Goal: Find specific page/section: Find specific page/section

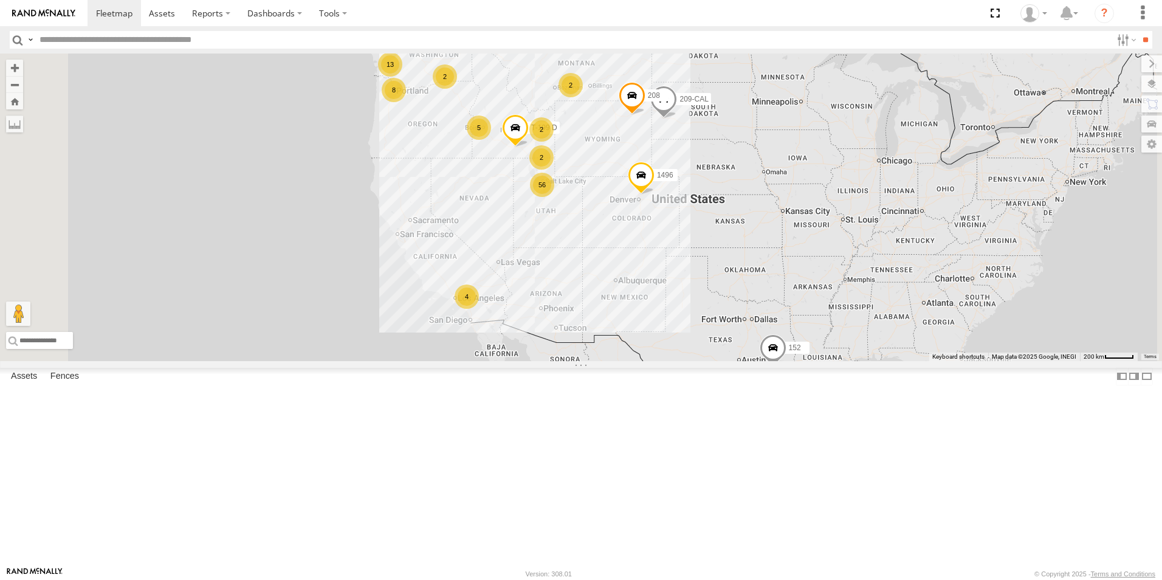
click at [137, 36] on input "text" at bounding box center [573, 40] width 1077 height 18
type input "***"
click at [1138, 31] on input "**" at bounding box center [1145, 40] width 14 height 18
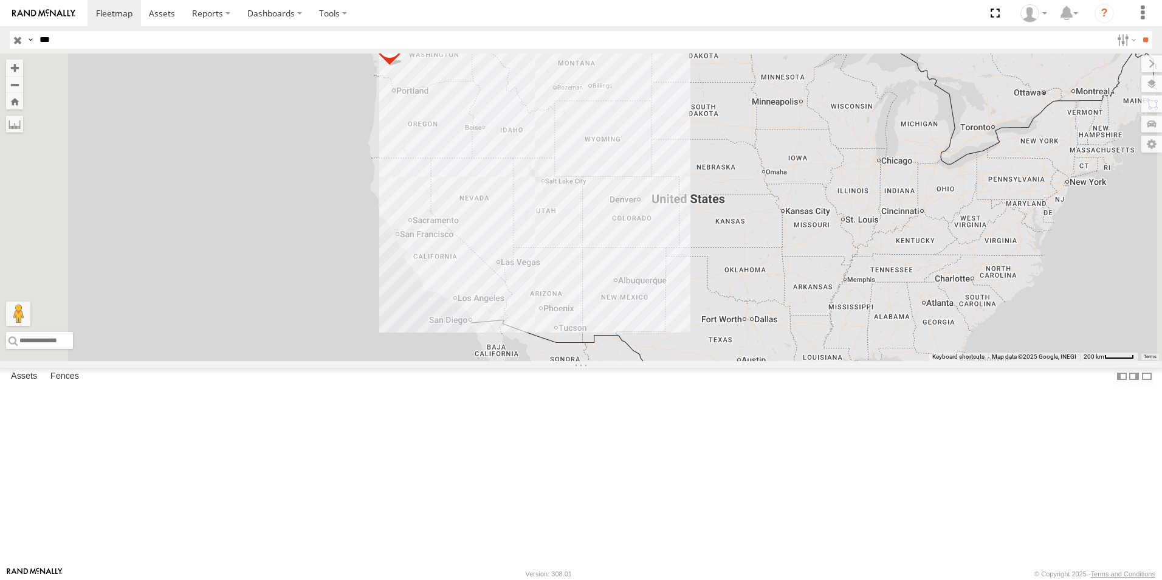
click at [16, 39] on input "button" at bounding box center [18, 40] width 16 height 18
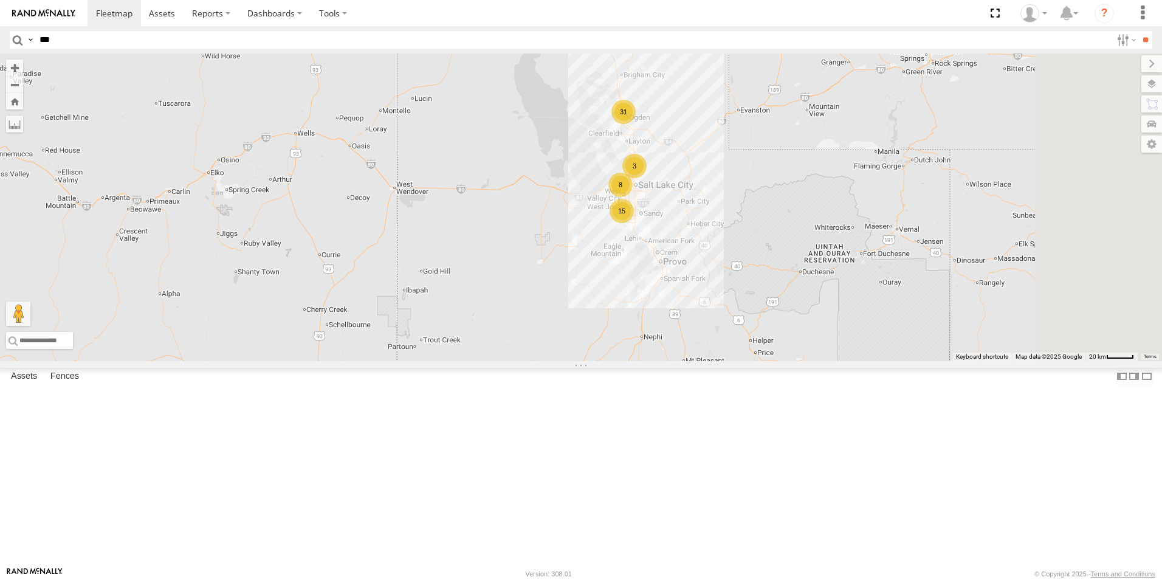
drag, startPoint x: 747, startPoint y: 337, endPoint x: 606, endPoint y: 211, distance: 189.3
click at [606, 211] on div "208 152 119-CAM 1496 307W 209-CAL T-199 D 15 3 31 8" at bounding box center [581, 206] width 1162 height 307
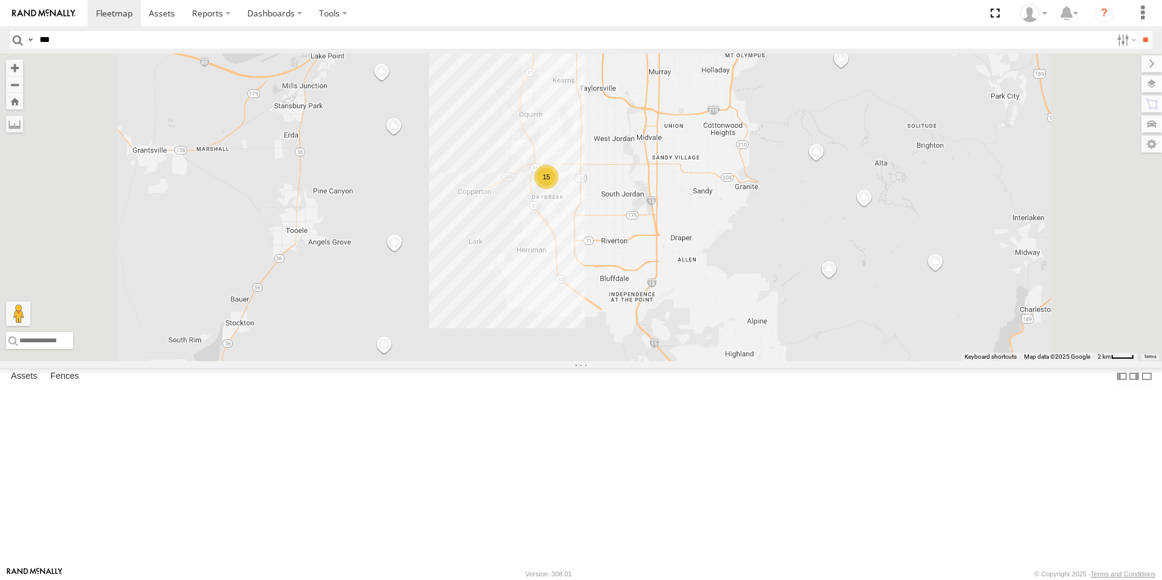
drag, startPoint x: 707, startPoint y: 247, endPoint x: 703, endPoint y: 313, distance: 65.7
click at [704, 313] on div "208 152 119-CAM 1496 307W 209-CAL T-199 D 015910001775256 15 17 2" at bounding box center [581, 206] width 1162 height 307
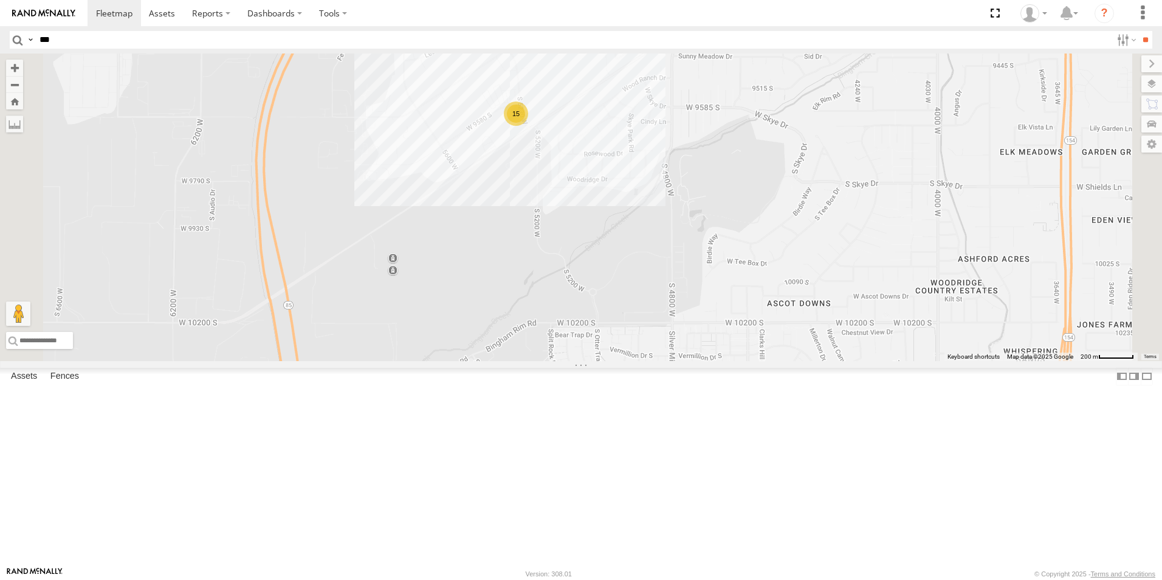
drag, startPoint x: 673, startPoint y: 248, endPoint x: 671, endPoint y: 391, distance: 143.4
click at [671, 361] on div "208 152 119-CAM 1496 307W 209-CAL T-199 D 015910001775256 17 10 12 15" at bounding box center [581, 206] width 1162 height 307
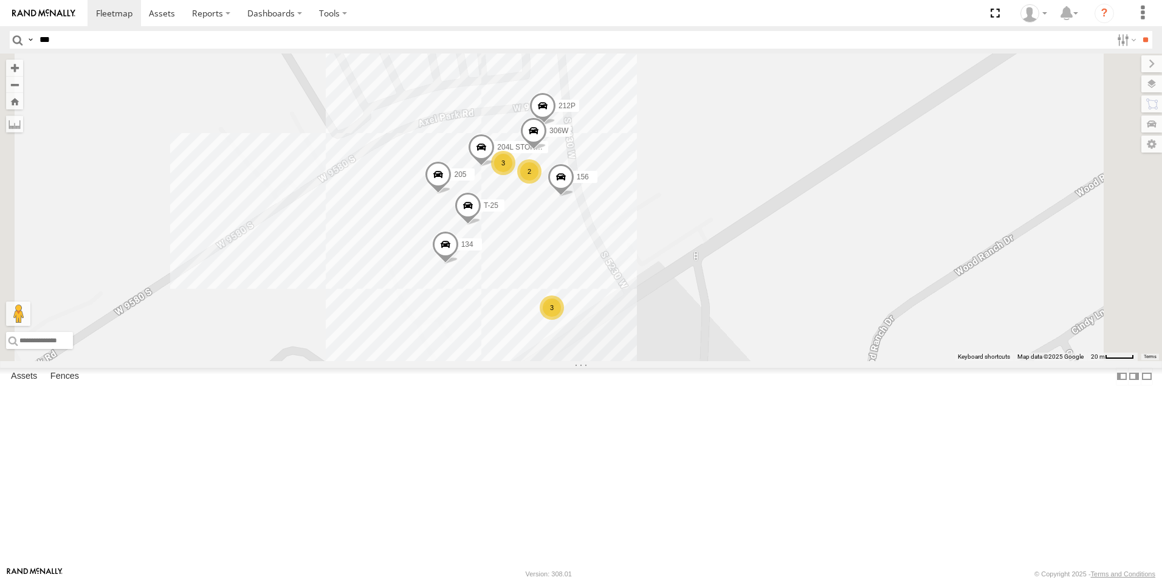
drag, startPoint x: 656, startPoint y: 242, endPoint x: 627, endPoint y: 431, distance: 191.7
click at [626, 361] on div "208 152 119-CAM 1496 307W 209-CAL T-199 D 015910001775256 17 10 12 212P 204L ST…" at bounding box center [581, 206] width 1162 height 307
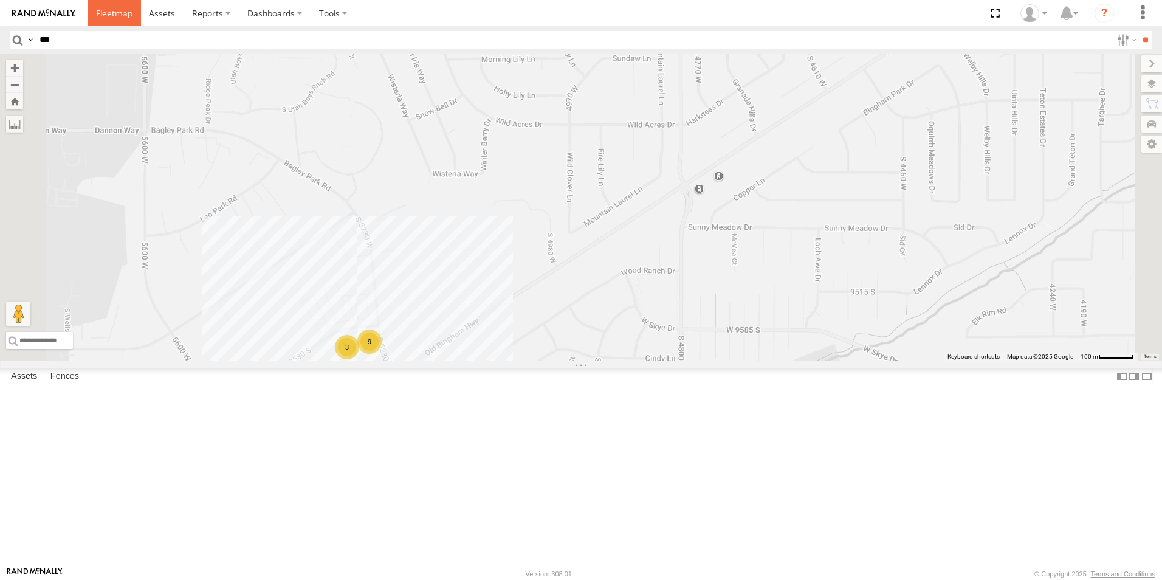
click at [107, 7] on span at bounding box center [114, 13] width 36 height 12
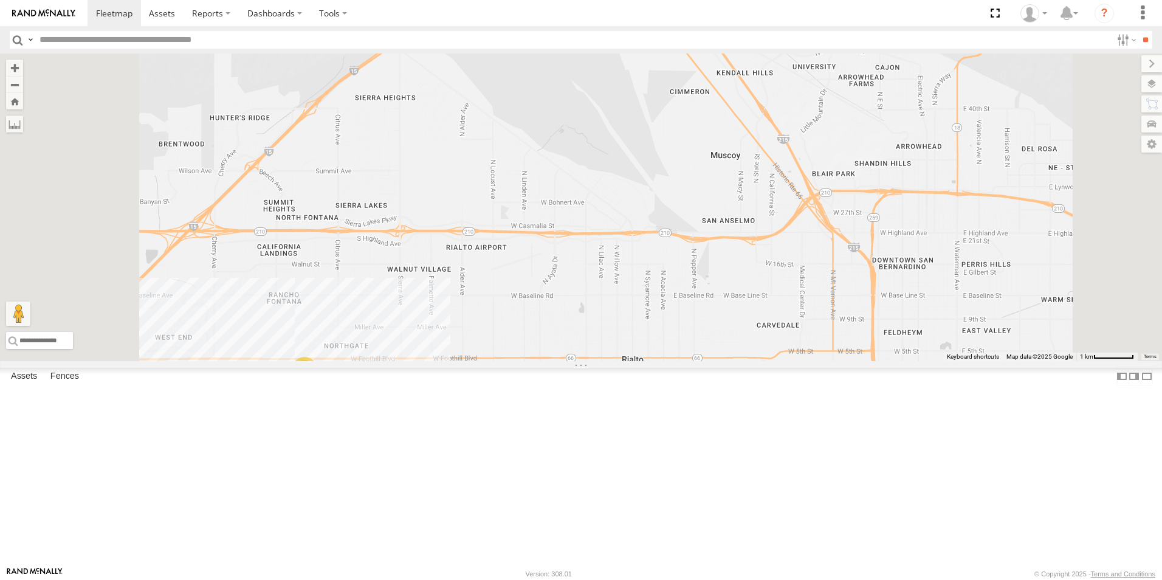
click at [317, 381] on div "4" at bounding box center [304, 369] width 24 height 24
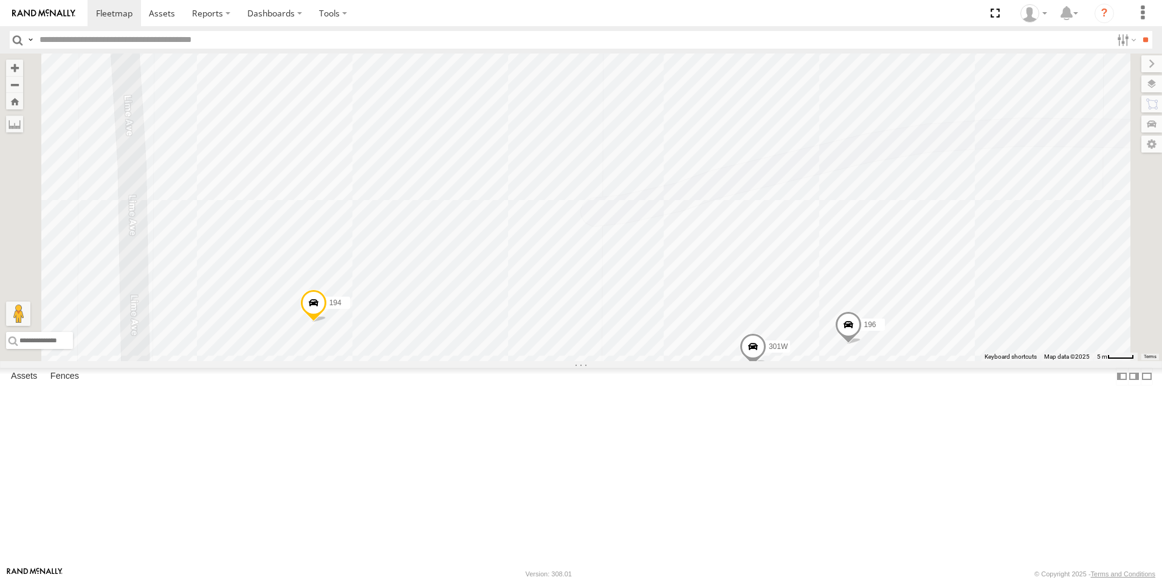
click at [615, 361] on div "152 1496 208 119-CAM 307W 209-CAL T-199 D 301W 182 194 196" at bounding box center [581, 206] width 1162 height 307
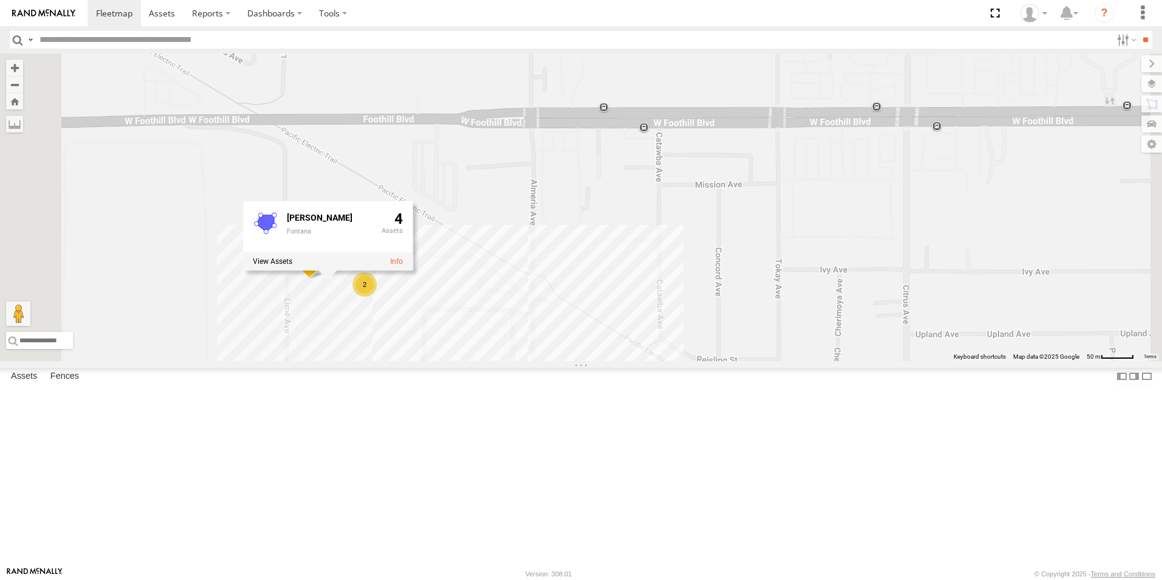
click at [523, 361] on div "152 1496 208 119-CAM 307W 209-CAL T-199 D 182 194 2 [PERSON_NAME] [PERSON_NAME]…" at bounding box center [581, 206] width 1162 height 307
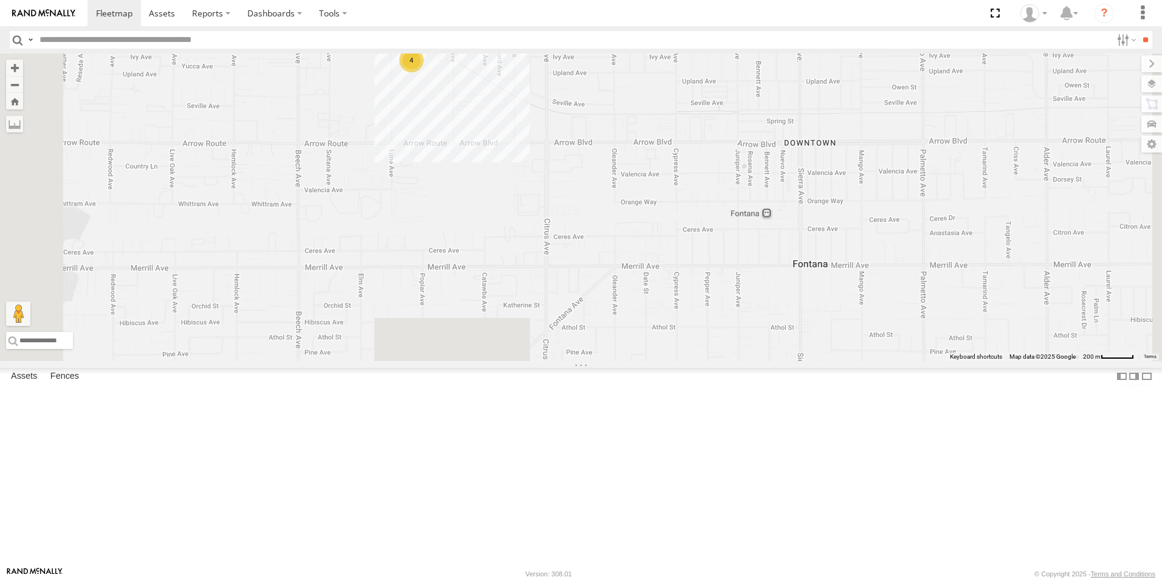
drag, startPoint x: 576, startPoint y: 500, endPoint x: 578, endPoint y: 227, distance: 273.4
click at [578, 227] on div "152 1496 208 119-CAM 307W 209-CAL T-199 D 4" at bounding box center [581, 206] width 1162 height 307
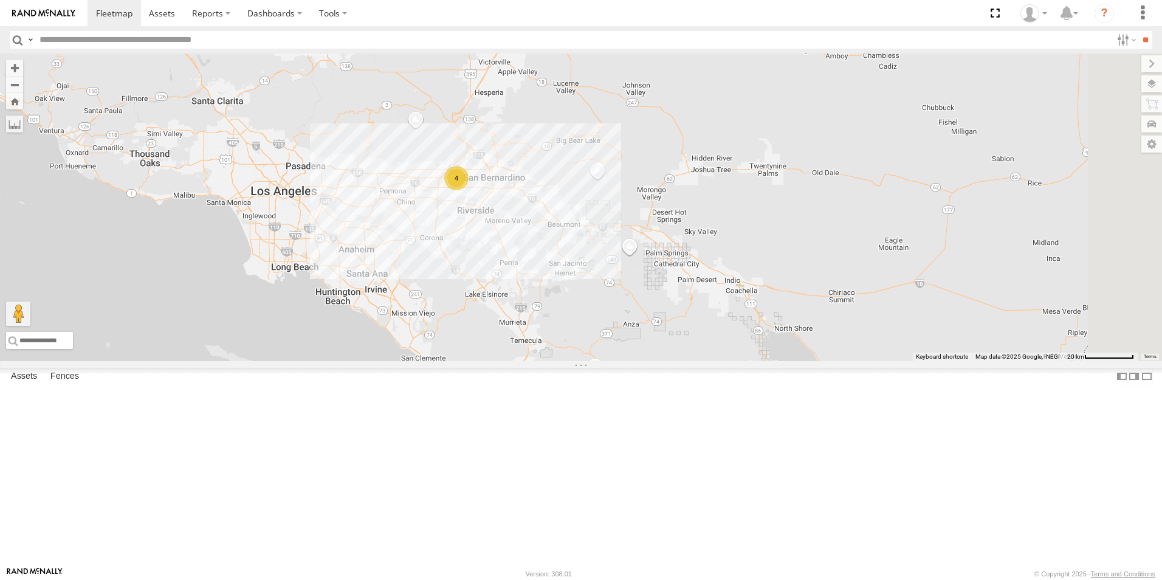
drag, startPoint x: 572, startPoint y: 333, endPoint x: 601, endPoint y: 323, distance: 30.9
click at [601, 323] on div "152 1496 208 119-CAM 307W 209-CAL T-199 D 4" at bounding box center [581, 206] width 1162 height 307
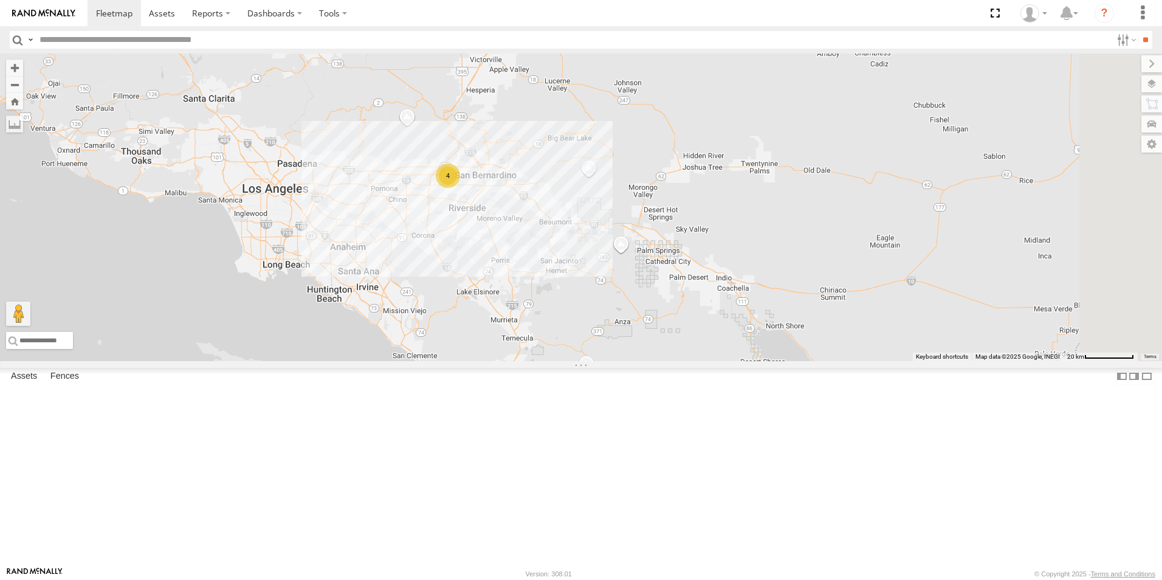
drag, startPoint x: 648, startPoint y: 450, endPoint x: 647, endPoint y: 464, distance: 14.0
click at [647, 361] on div "152 1496 208 119-CAM 307W 209-CAL T-199 D 4" at bounding box center [581, 206] width 1162 height 307
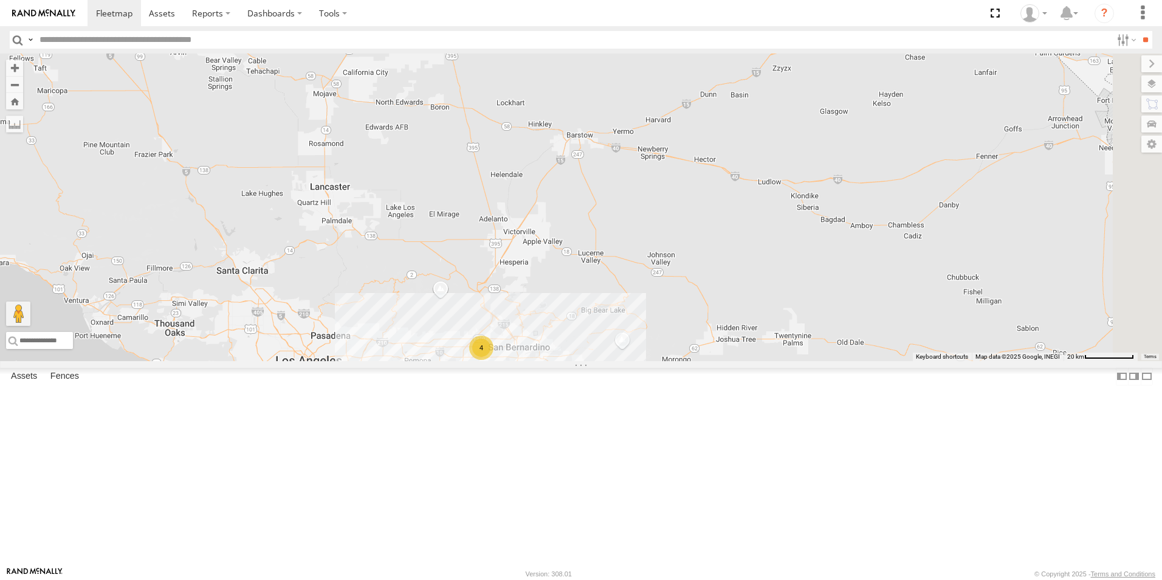
drag, startPoint x: 726, startPoint y: 177, endPoint x: 759, endPoint y: 350, distance: 176.3
click at [759, 350] on div "152 1496 208 119-CAM 307W 209-CAL T-199 D 4" at bounding box center [581, 206] width 1162 height 307
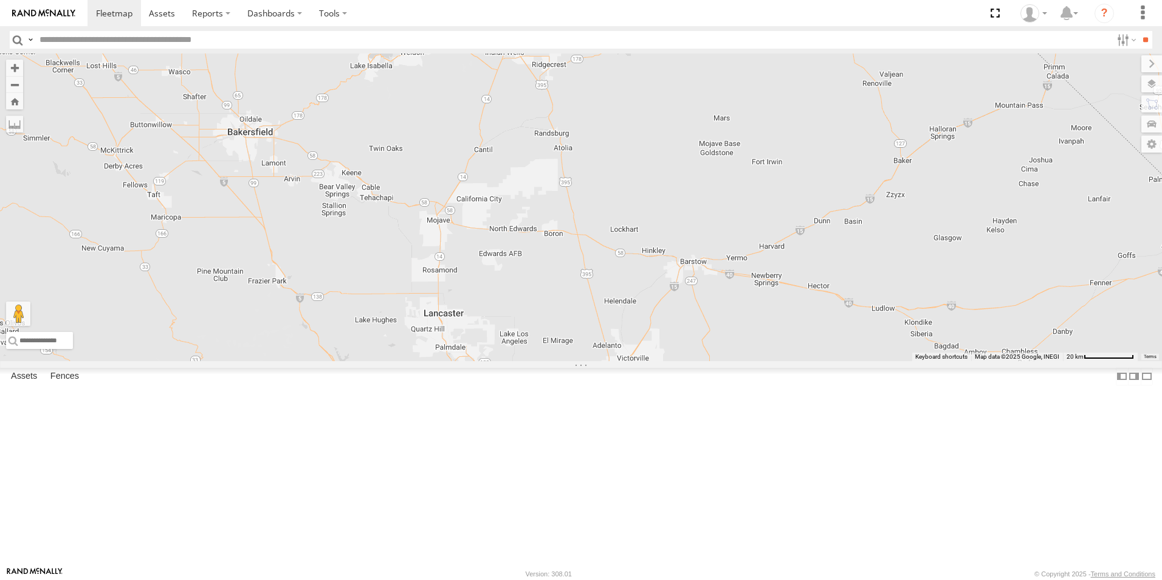
drag, startPoint x: 596, startPoint y: 278, endPoint x: 714, endPoint y: 411, distance: 178.6
click at [714, 361] on div "152 1496 208 119-CAM 307W 209-CAL T-199 D 4" at bounding box center [581, 206] width 1162 height 307
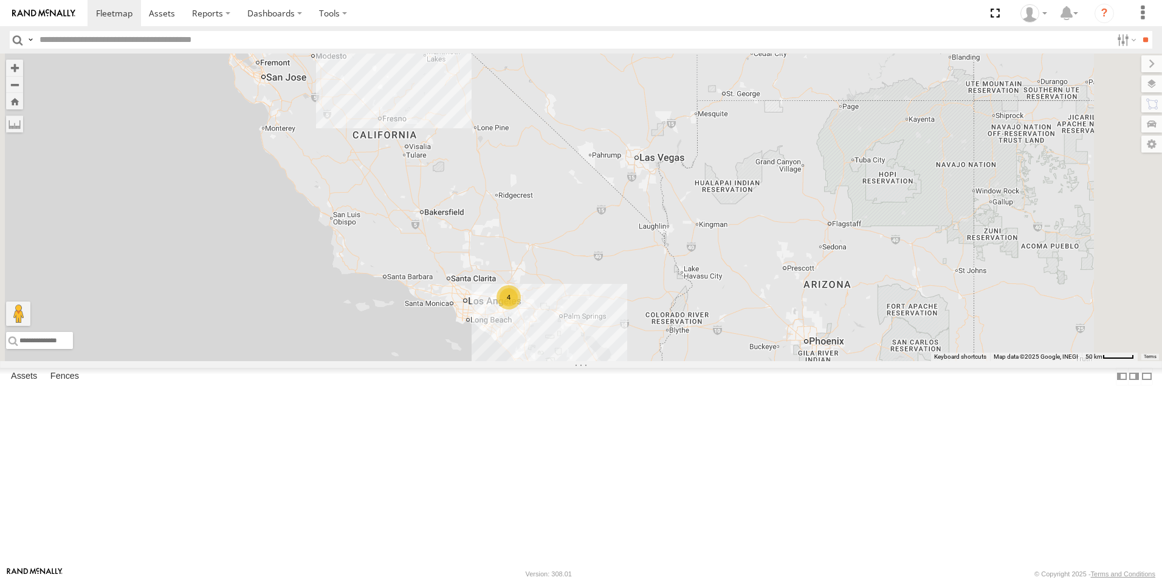
drag, startPoint x: 569, startPoint y: 212, endPoint x: 579, endPoint y: 234, distance: 24.2
click at [579, 234] on div "152 1496 208 119-CAM 307W 209-CAL T-199 D 4" at bounding box center [581, 206] width 1162 height 307
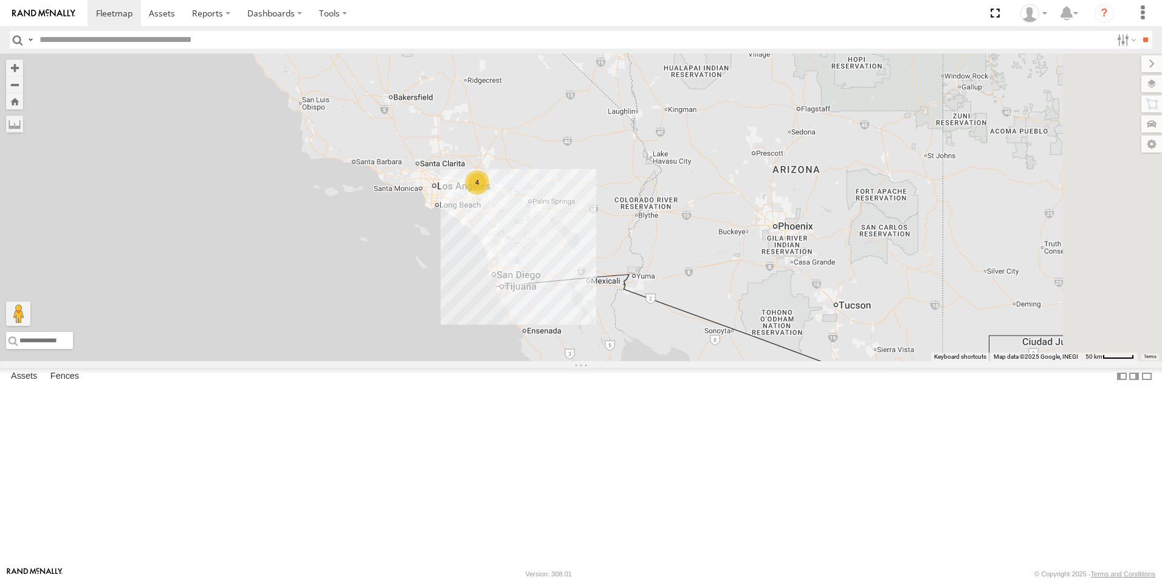
drag, startPoint x: 764, startPoint y: 386, endPoint x: 615, endPoint y: 220, distance: 222.4
click at [615, 220] on div "152 1496 208 119-CAM 307W 209-CAL T-199 D 4" at bounding box center [581, 206] width 1162 height 307
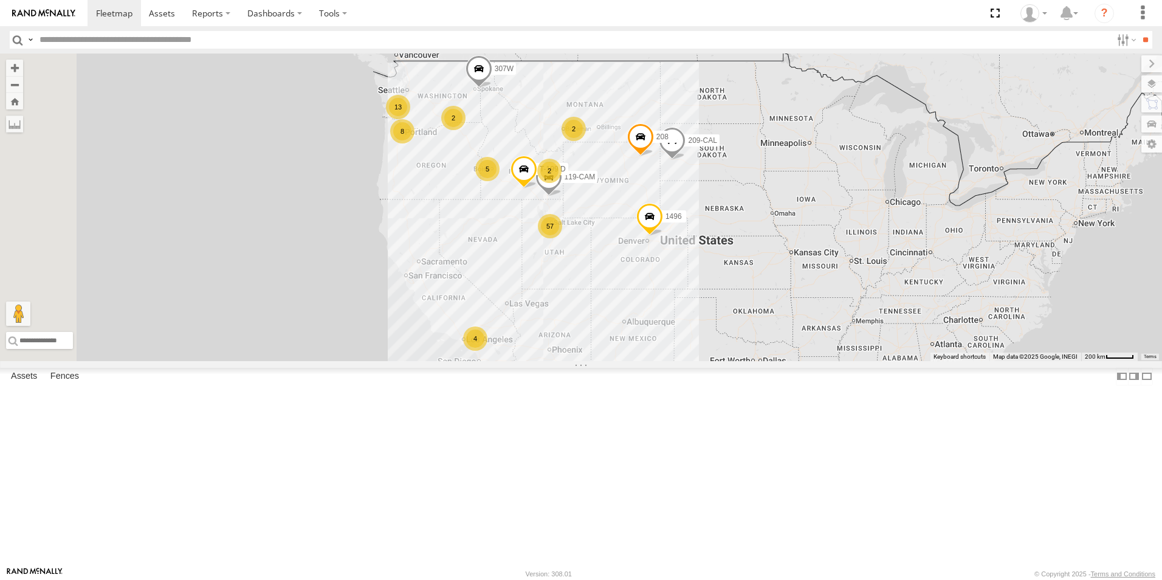
drag, startPoint x: 765, startPoint y: 246, endPoint x: 688, endPoint y: 389, distance: 162.5
click at [688, 361] on div "152 1496 208 119-CAM 307W 209-CAL T-199 D 57 4 2 8 13 5 2 2" at bounding box center [581, 206] width 1162 height 307
click at [137, 36] on input "text" at bounding box center [573, 40] width 1077 height 18
type input "***"
click at [1138, 31] on input "**" at bounding box center [1145, 40] width 14 height 18
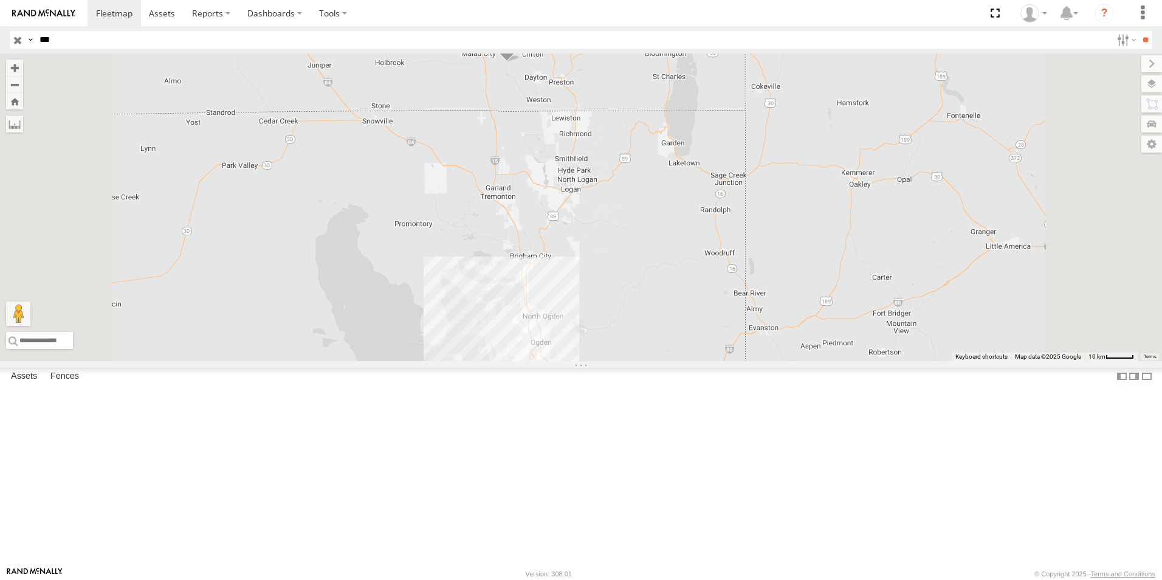
drag, startPoint x: 716, startPoint y: 391, endPoint x: 683, endPoint y: 259, distance: 136.0
click at [683, 259] on div "119-CAM" at bounding box center [581, 206] width 1162 height 307
click at [18, 39] on input "button" at bounding box center [18, 40] width 16 height 18
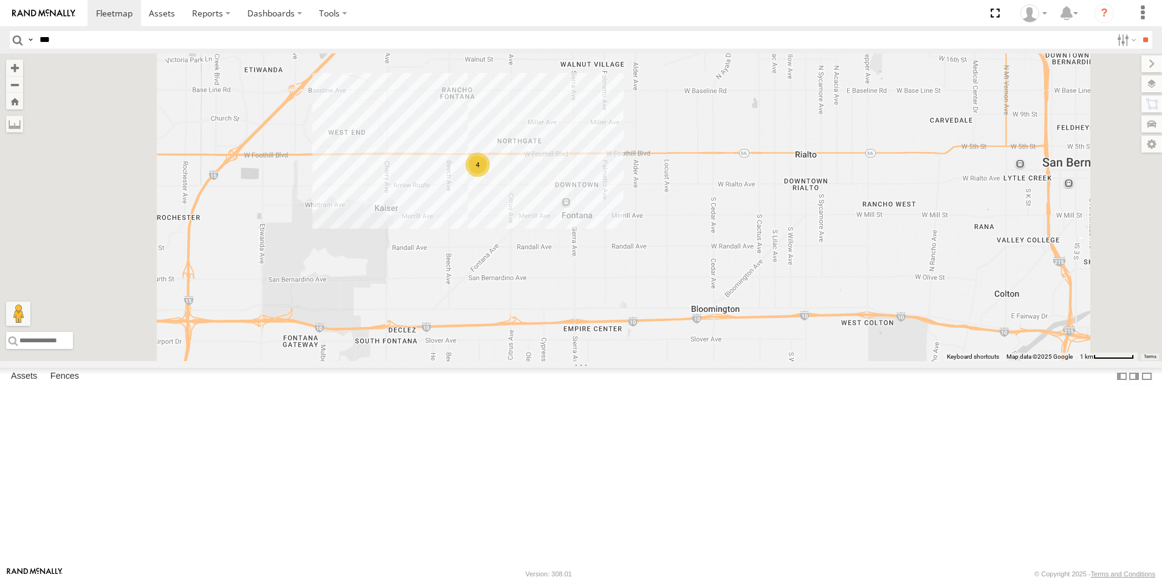
drag, startPoint x: 634, startPoint y: 327, endPoint x: 705, endPoint y: 418, distance: 114.7
click at [704, 361] on div "119-CAM 208 152 1496 307W 209-CAL T-199 D 4" at bounding box center [581, 206] width 1162 height 307
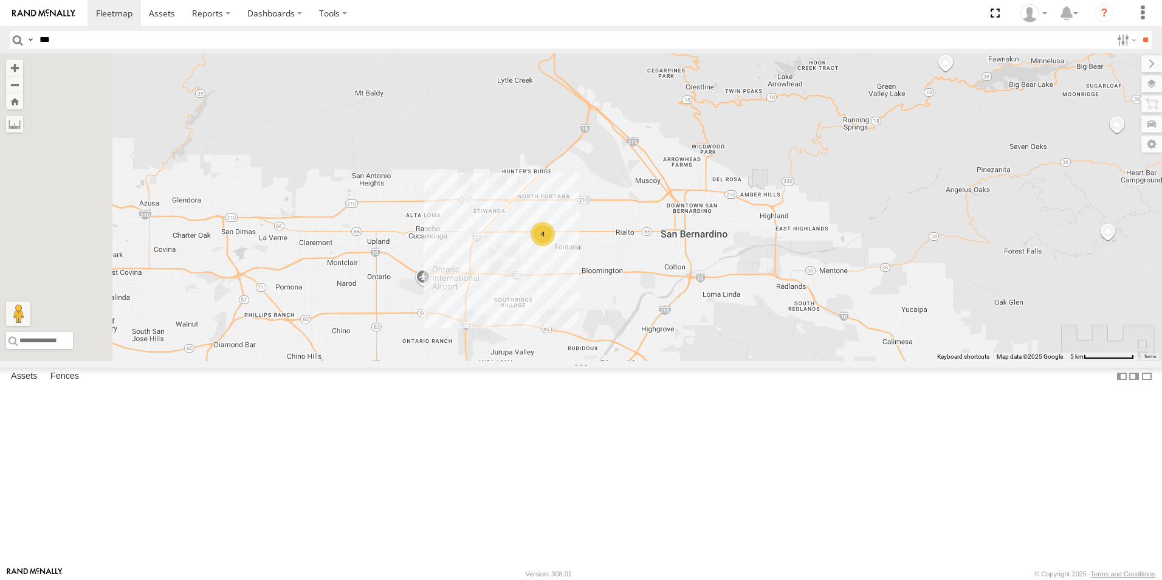
drag, startPoint x: 495, startPoint y: 186, endPoint x: 535, endPoint y: 193, distance: 40.0
click at [535, 193] on div "119-CAM 208 152 1496 307W 209-CAL T-199 D 4" at bounding box center [581, 206] width 1162 height 307
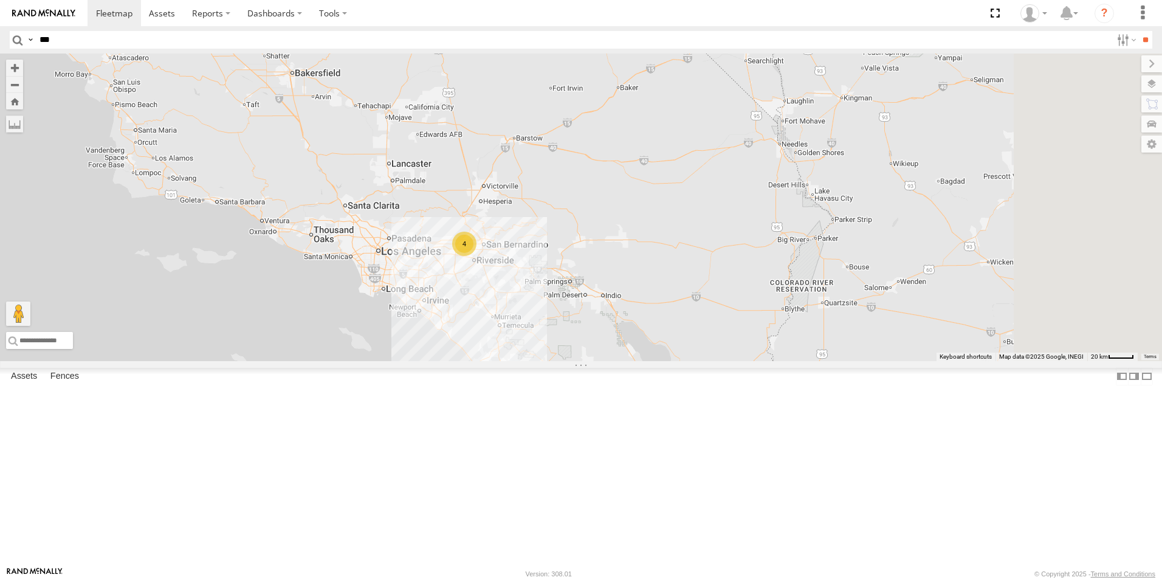
drag, startPoint x: 891, startPoint y: 366, endPoint x: 666, endPoint y: 378, distance: 225.7
click at [666, 361] on div "119-CAM 208 152 1496 307W 209-CAL T-199 D 4" at bounding box center [581, 206] width 1162 height 307
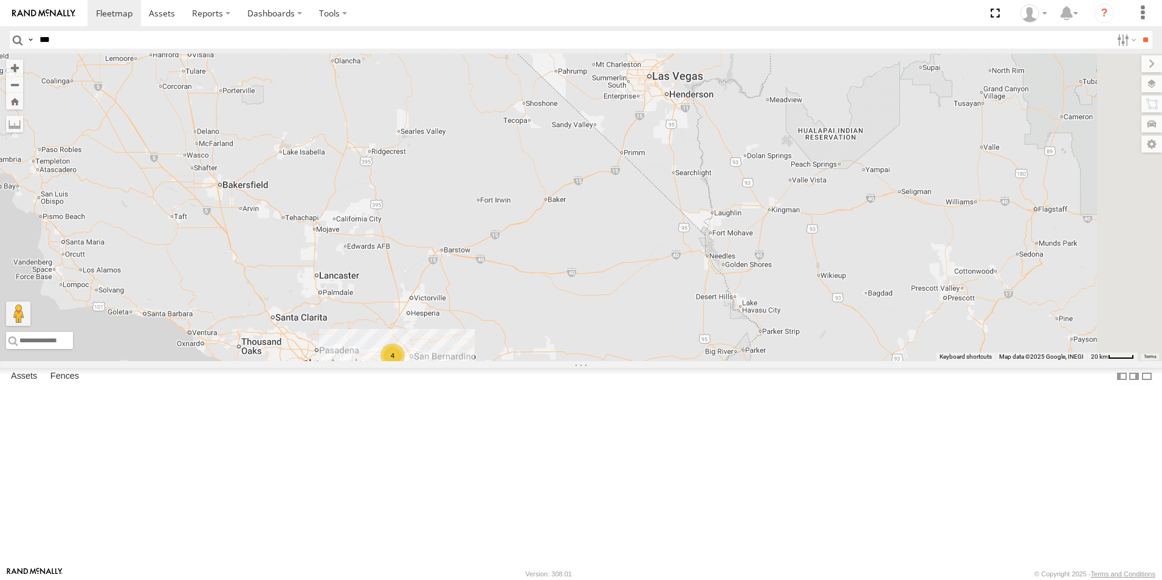
drag, startPoint x: 807, startPoint y: 292, endPoint x: 773, endPoint y: 376, distance: 91.0
click at [773, 361] on div "119-CAM 208 152 1496 307W 209-CAL T-199 D 4" at bounding box center [581, 206] width 1162 height 307
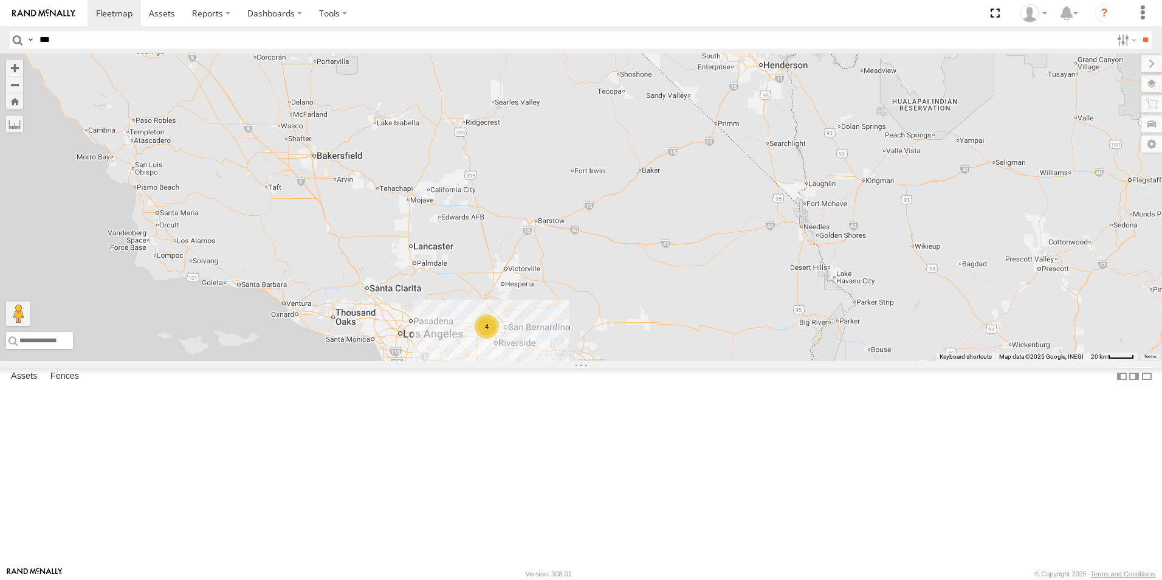
drag, startPoint x: 736, startPoint y: 309, endPoint x: 833, endPoint y: 278, distance: 101.3
click at [833, 278] on div "119-CAM 208 152 1496 307W 209-CAL T-199 D 4" at bounding box center [581, 206] width 1162 height 307
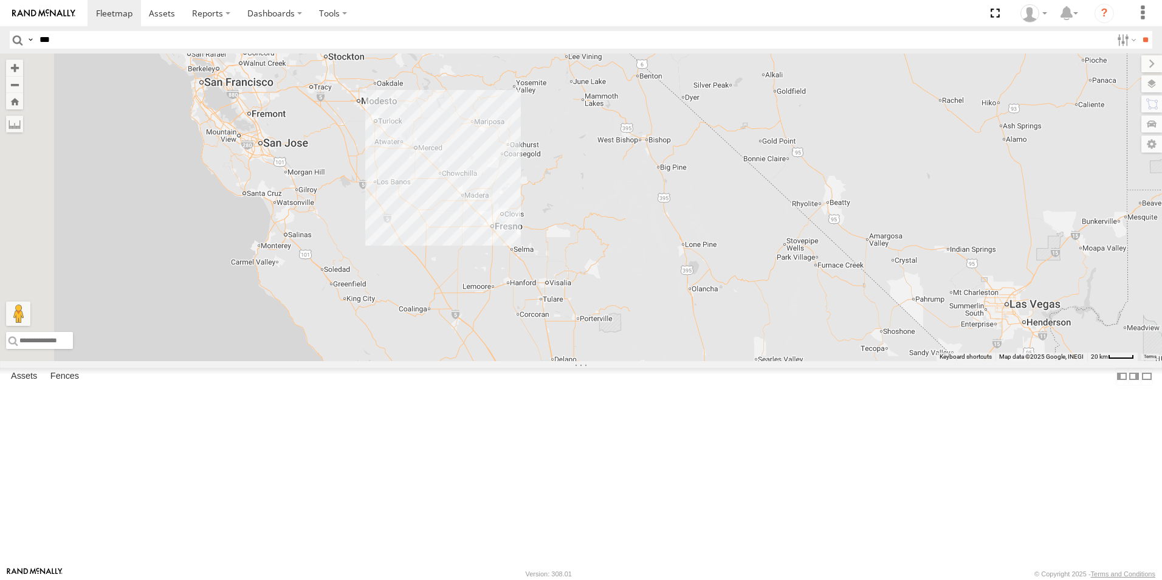
drag, startPoint x: 759, startPoint y: 318, endPoint x: 1008, endPoint y: 552, distance: 341.7
click at [1008, 361] on div "119-CAM 208 152 1496 307W 209-CAL T-199 D 4" at bounding box center [581, 206] width 1162 height 307
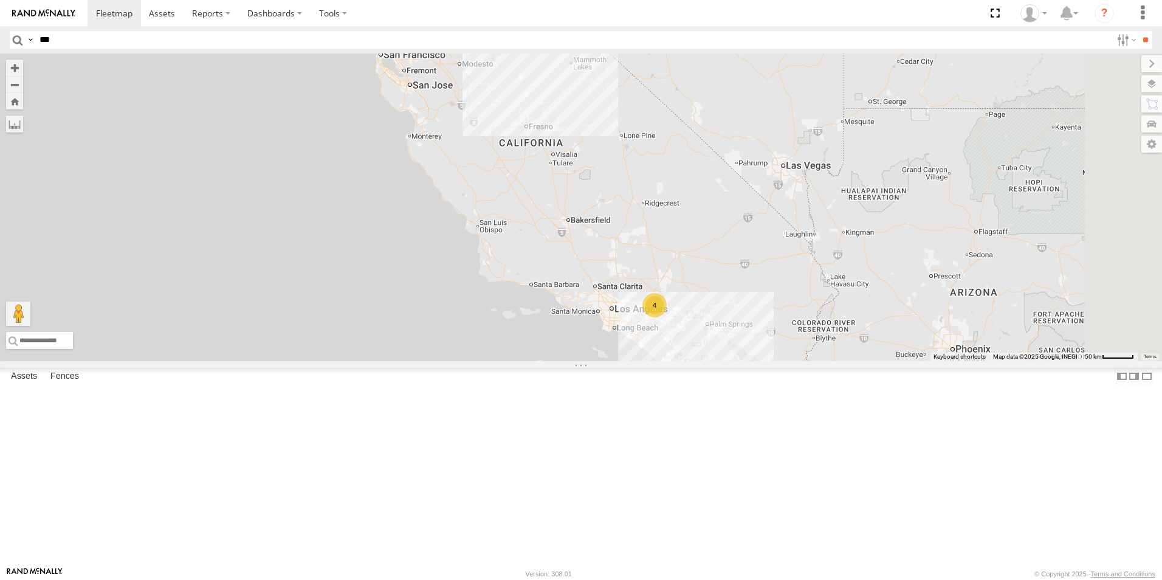
drag, startPoint x: 854, startPoint y: 386, endPoint x: 773, endPoint y: 245, distance: 163.0
click at [773, 245] on div "119-CAM 208 152 1496 307W 209-CAL T-199 D 17 4" at bounding box center [581, 206] width 1162 height 307
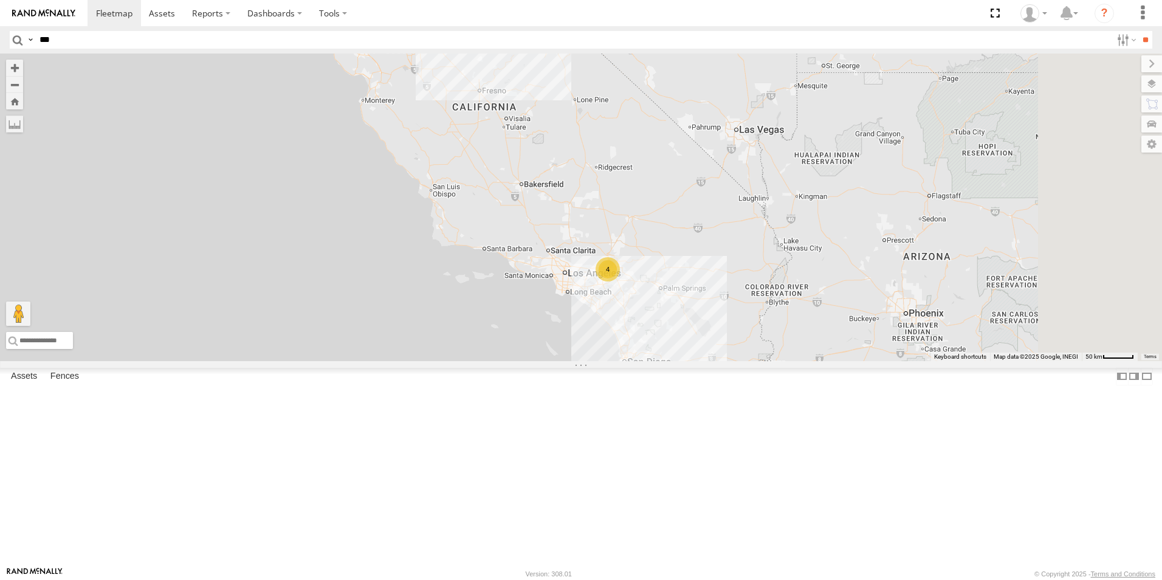
drag, startPoint x: 858, startPoint y: 287, endPoint x: 821, endPoint y: 266, distance: 42.7
click at [821, 266] on div "119-CAM 208 152 1496 307W 209-CAL T-199 D 17 4" at bounding box center [581, 206] width 1162 height 307
